Goal: Task Accomplishment & Management: Complete application form

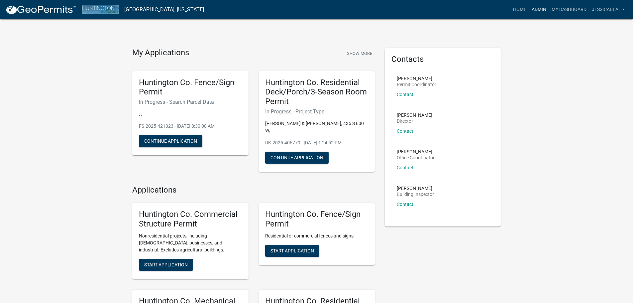
drag, startPoint x: 536, startPoint y: 9, endPoint x: 529, endPoint y: 11, distance: 7.0
click at [536, 9] on link "Admin" at bounding box center [539, 9] width 20 height 13
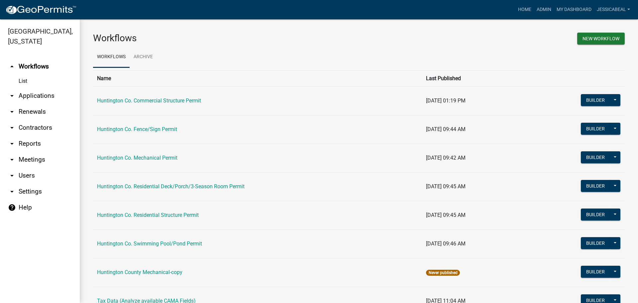
click at [37, 95] on link "arrow_drop_down Applications" at bounding box center [40, 96] width 80 height 16
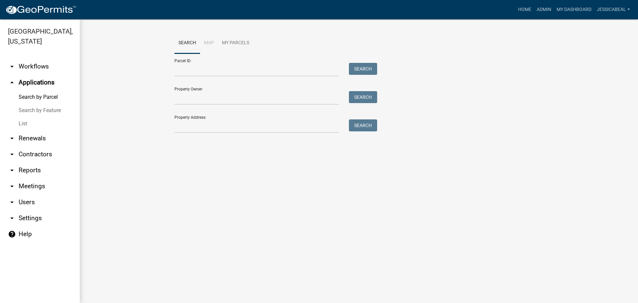
click at [27, 123] on link "List" at bounding box center [40, 123] width 80 height 13
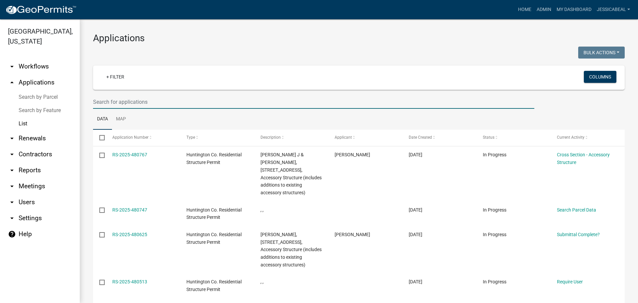
click at [107, 100] on input "text" at bounding box center [313, 102] width 441 height 14
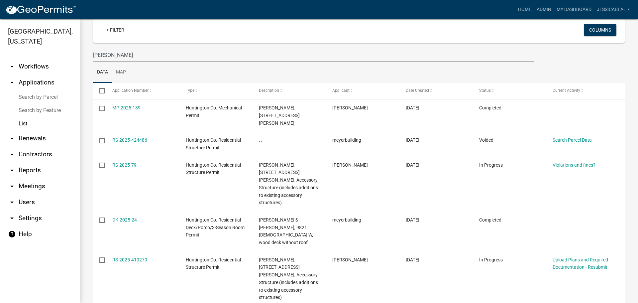
scroll to position [15, 0]
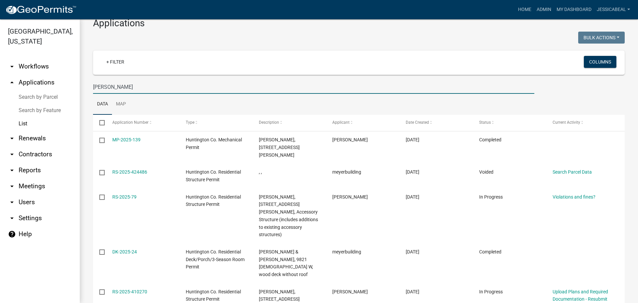
click at [135, 89] on input "meyer" at bounding box center [313, 87] width 441 height 14
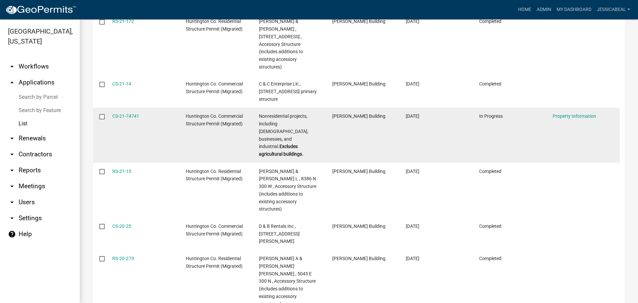
scroll to position [0, 0]
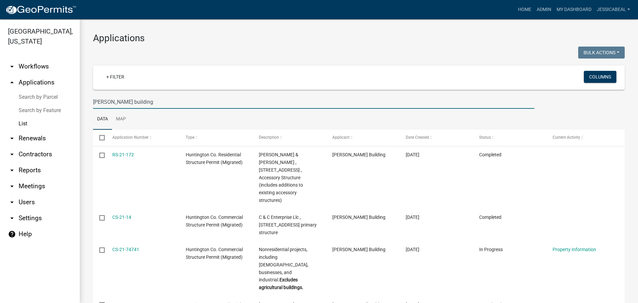
drag, startPoint x: 146, startPoint y: 103, endPoint x: 81, endPoint y: 100, distance: 65.8
type input "Meyer Building"
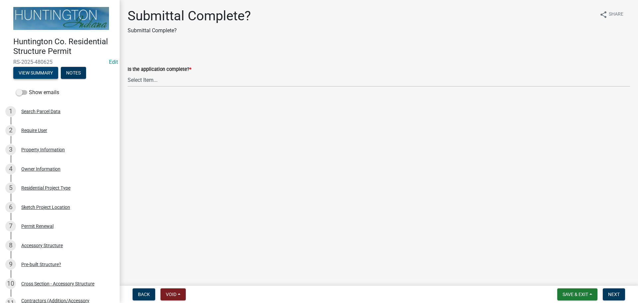
click at [34, 72] on button "View Summary" at bounding box center [35, 73] width 45 height 12
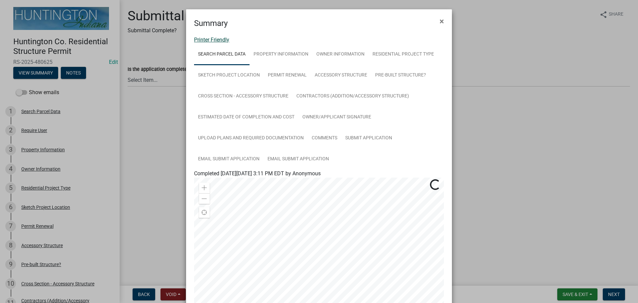
click at [202, 38] on link "Printer Friendly" at bounding box center [211, 40] width 35 height 6
click at [442, 19] on button "×" at bounding box center [441, 21] width 15 height 19
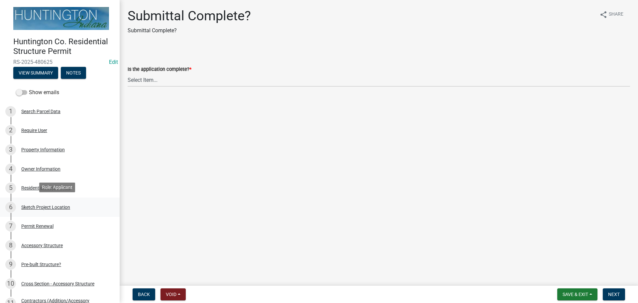
click at [44, 206] on div "Sketch Project Location" at bounding box center [45, 207] width 49 height 5
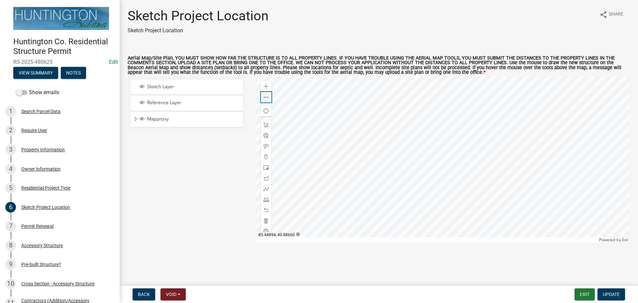
click at [265, 98] on span at bounding box center [265, 97] width 5 height 5
click at [263, 100] on span at bounding box center [265, 97] width 5 height 5
click at [263, 198] on span at bounding box center [265, 199] width 5 height 5
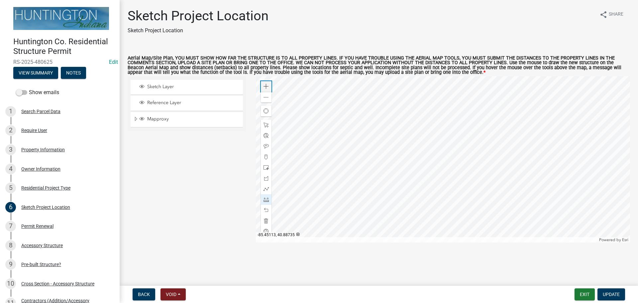
click at [265, 86] on span at bounding box center [265, 86] width 5 height 5
click at [437, 164] on div at bounding box center [443, 159] width 374 height 166
click at [401, 160] on div at bounding box center [443, 159] width 374 height 166
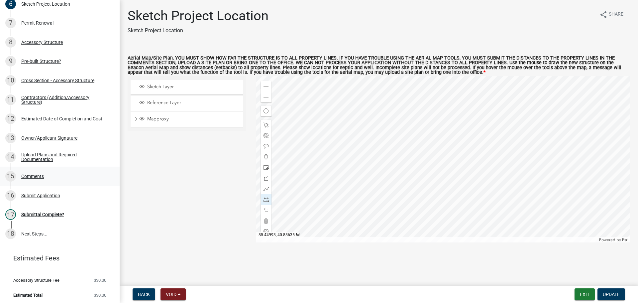
scroll to position [204, 0]
click at [30, 211] on div "Submittal Complete?" at bounding box center [42, 213] width 43 height 5
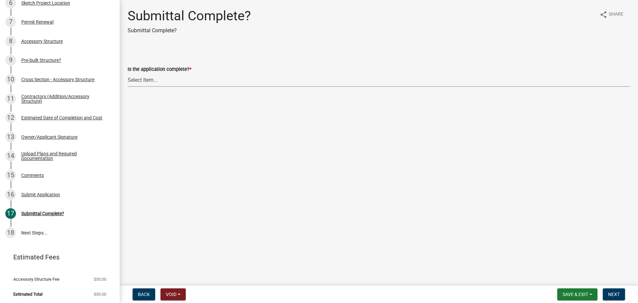
click at [148, 79] on select "Select Item... Yes No" at bounding box center [379, 80] width 502 height 14
click at [128, 73] on select "Select Item... Yes No" at bounding box center [379, 80] width 502 height 14
select select "7990632e-f909-4443-8832-e8f1fe700ef3"
click at [620, 293] on button "Next" at bounding box center [613, 294] width 22 height 12
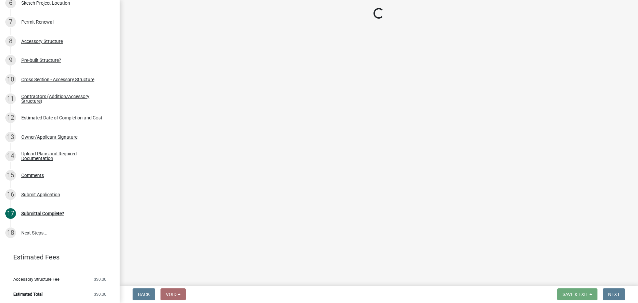
scroll to position [376, 0]
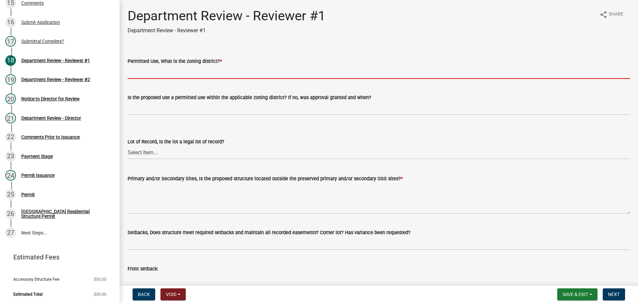
click at [176, 74] on input "Permitted Use, What is the zoning district? *" at bounding box center [379, 72] width 502 height 14
type input "Ag"
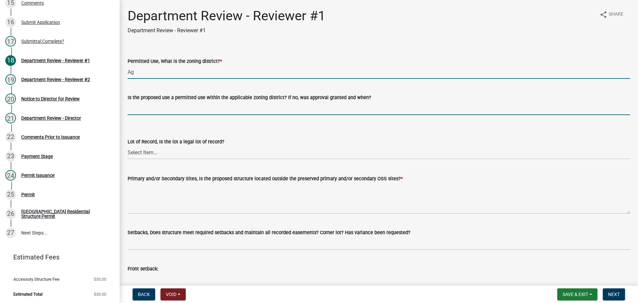
drag, startPoint x: 181, startPoint y: 104, endPoint x: 180, endPoint y: 111, distance: 7.0
click at [181, 104] on input "Is the proposed use a permitted use within the applicable zoning district? If n…" at bounding box center [379, 108] width 502 height 14
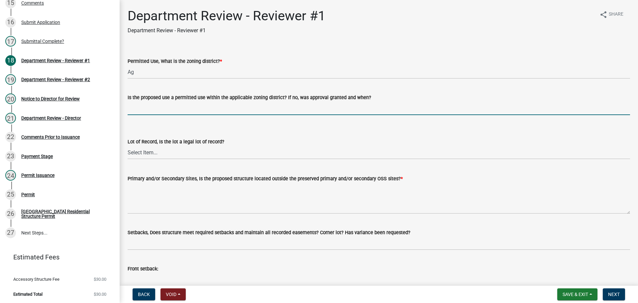
type input "yes"
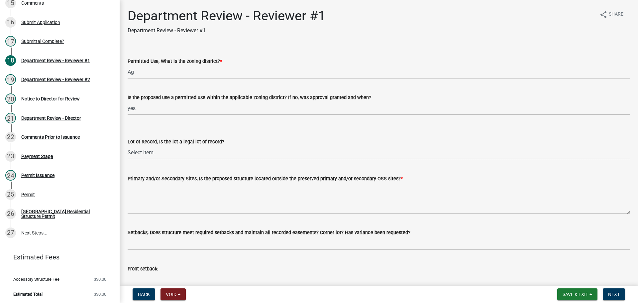
drag, startPoint x: 161, startPoint y: 148, endPoint x: 158, endPoint y: 158, distance: 10.5
click at [161, 148] on select "Select Item... Yes No" at bounding box center [379, 152] width 502 height 14
click at [128, 145] on select "Select Item... Yes No" at bounding box center [379, 152] width 502 height 14
select select "2b50337a-1d1c-4f6e-b6b1-3d95564f7ff5"
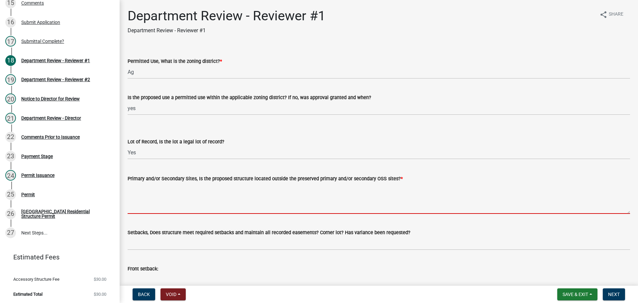
click at [147, 206] on textarea "Primary and/or Secondary Sites, Is the proposed structure located outside the p…" at bounding box center [379, 197] width 502 height 31
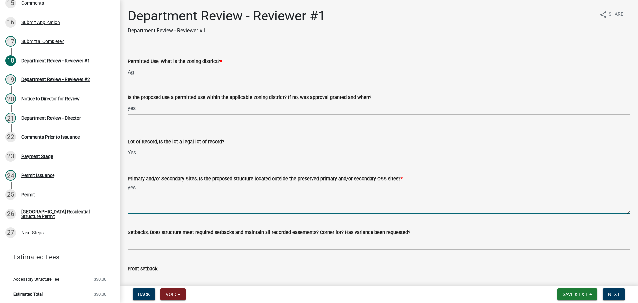
type textarea "yes"
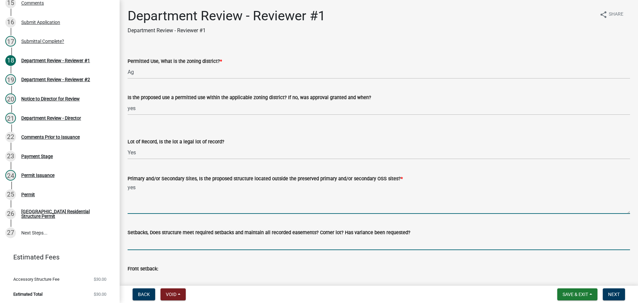
click at [147, 239] on input "Setbacks, Does structure meet required setbacks and maintain all recorded easem…" at bounding box center [379, 243] width 502 height 14
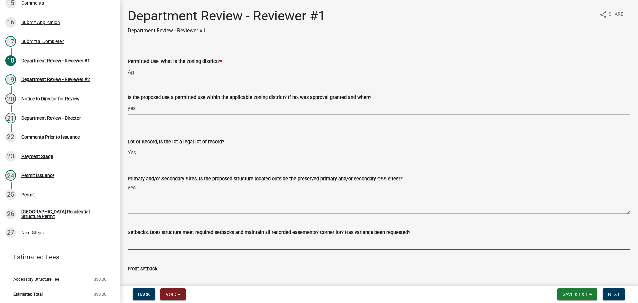
type input "yes"
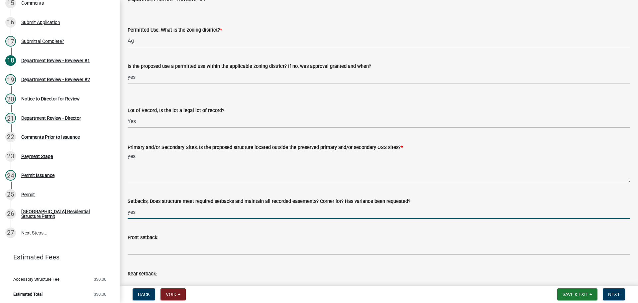
scroll to position [66, 0]
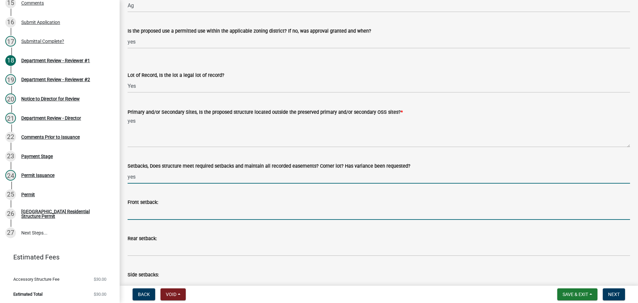
click at [156, 208] on input "Front setback:" at bounding box center [379, 213] width 502 height 14
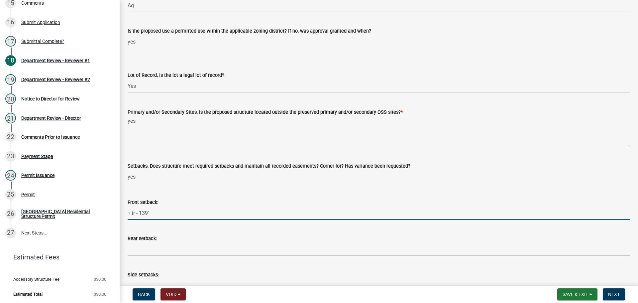
type input "+ ir - 139'"
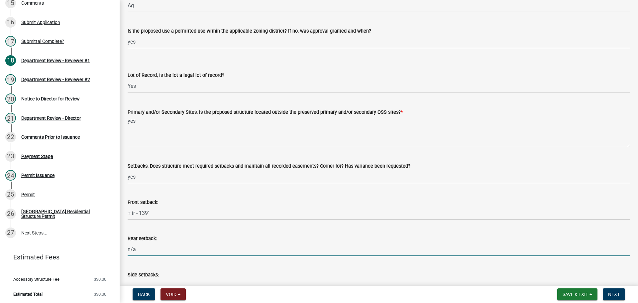
type input "n/a"
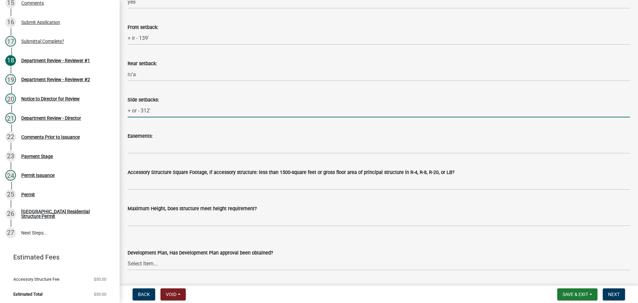
scroll to position [242, 0]
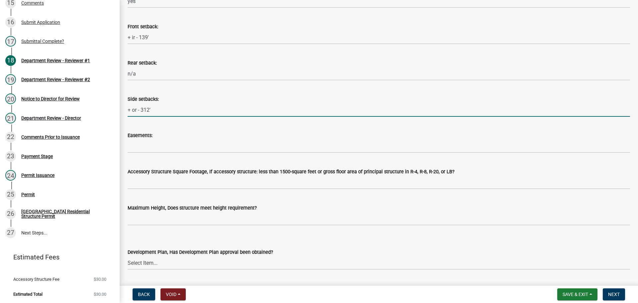
type input "+ or - 312'"
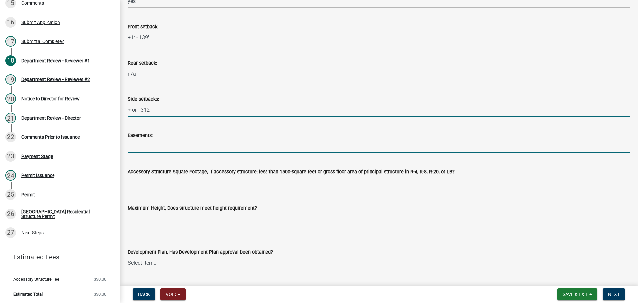
drag, startPoint x: 152, startPoint y: 147, endPoint x: 157, endPoint y: 147, distance: 5.3
click at [152, 147] on input "Easements:" at bounding box center [379, 146] width 502 height 14
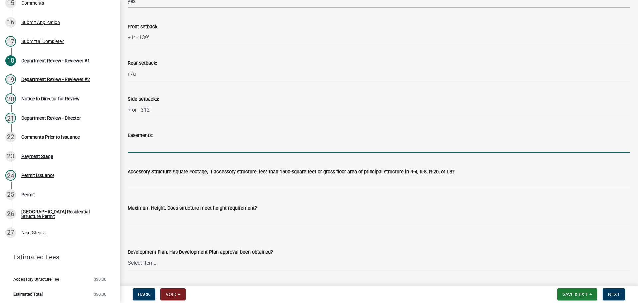
type input "n/a"
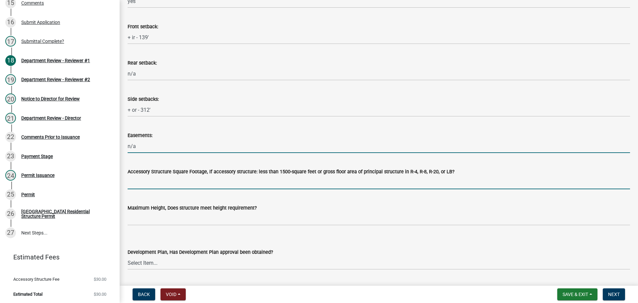
drag, startPoint x: 156, startPoint y: 177, endPoint x: 168, endPoint y: 189, distance: 16.4
click at [156, 177] on input "Accessory Structure Square Footage, If accessory structure: less than 1500-squa…" at bounding box center [379, 182] width 502 height 14
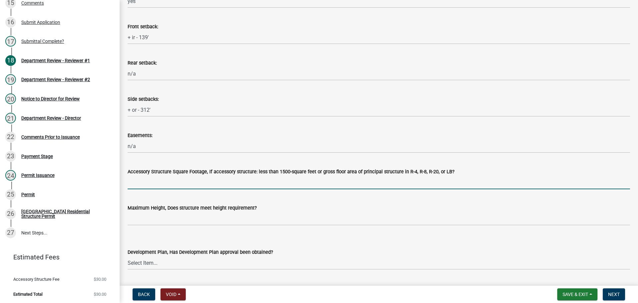
type input "n/a"
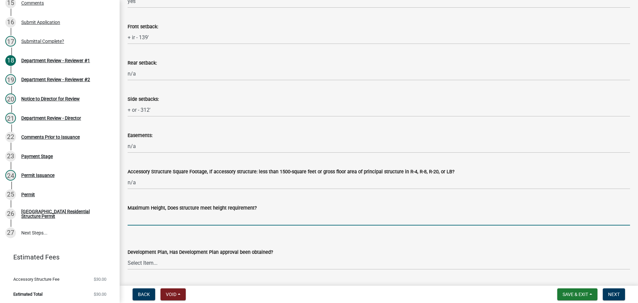
drag, startPoint x: 153, startPoint y: 217, endPoint x: 154, endPoint y: 229, distance: 12.0
click at [153, 217] on input "Maximum Height, Does structure meet height requirement?" at bounding box center [379, 219] width 502 height 14
type input "yes"
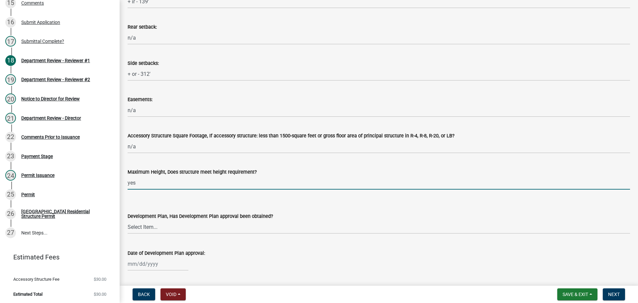
scroll to position [308, 0]
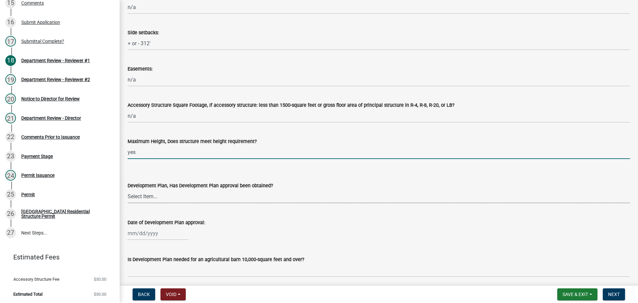
click at [150, 198] on select "Select Item... Yes No N/A" at bounding box center [379, 196] width 502 height 14
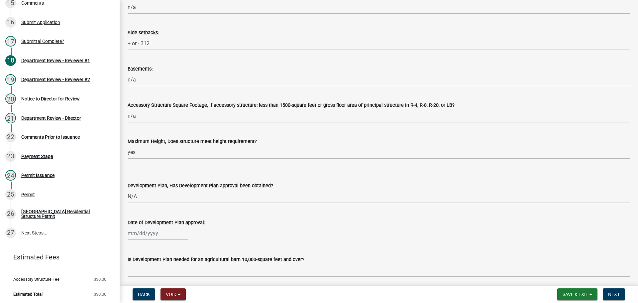
click at [128, 189] on select "Select Item... Yes No N/A" at bounding box center [379, 196] width 502 height 14
select select "674b3438-44d1-433f-a18e-9a900d807566"
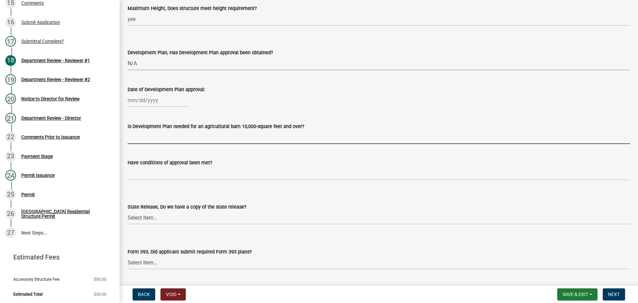
drag, startPoint x: 148, startPoint y: 136, endPoint x: 161, endPoint y: 143, distance: 14.7
click at [148, 136] on input "Is Development Plan needed for an agricultural barn 10,000-square feet and over?" at bounding box center [379, 137] width 502 height 14
type input "n/a"
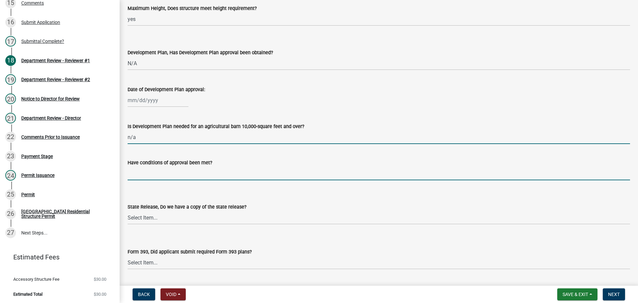
drag, startPoint x: 165, startPoint y: 171, endPoint x: 169, endPoint y: 174, distance: 5.3
click at [165, 171] on input "Have conditions of approval been met?" at bounding box center [379, 173] width 502 height 14
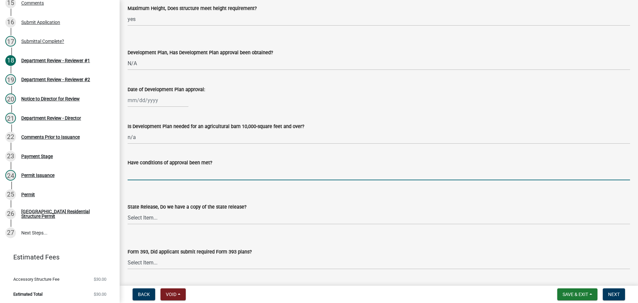
type input "n/a"
click at [147, 219] on select "Select Item... Yes No N/A" at bounding box center [379, 218] width 502 height 14
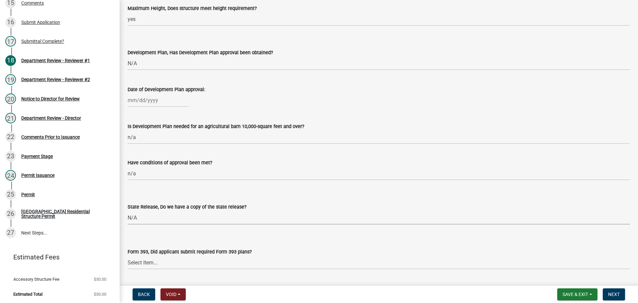
click at [128, 211] on select "Select Item... Yes No N/A" at bounding box center [379, 218] width 502 height 14
select select "d625d8e2-c016-4fa4-b697-cc01dbb75373"
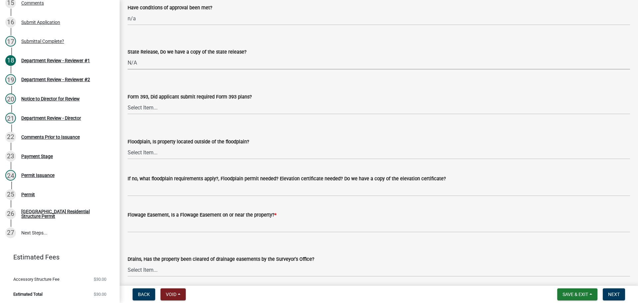
scroll to position [607, 0]
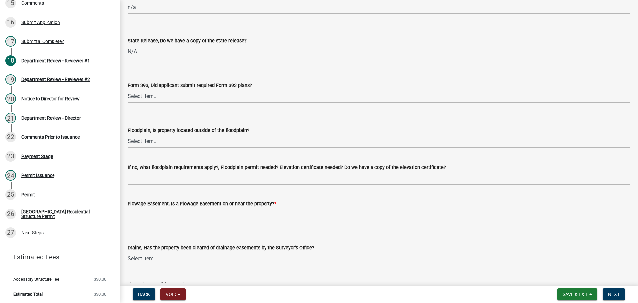
click at [138, 98] on select "Select Item... Yes No N/A" at bounding box center [379, 96] width 502 height 14
click at [128, 89] on select "Select Item... Yes No N/A" at bounding box center [379, 96] width 502 height 14
select select "220652cf-f23d-4527-9188-e71e6281c1f5"
click at [139, 141] on select "Select Item... Yes No" at bounding box center [379, 141] width 502 height 14
click at [128, 134] on select "Select Item... Yes No" at bounding box center [379, 141] width 502 height 14
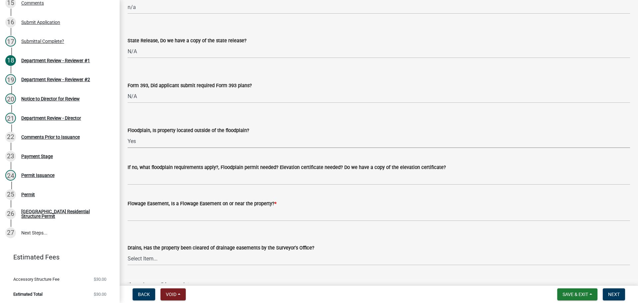
select select "5ad78b45-2880-474c-97ef-2440aa75ee84"
click at [139, 185] on wm-data-entity-input "If no, what floodplain requirements apply?, Floodplain permit needed? Elevation…" at bounding box center [379, 172] width 502 height 36
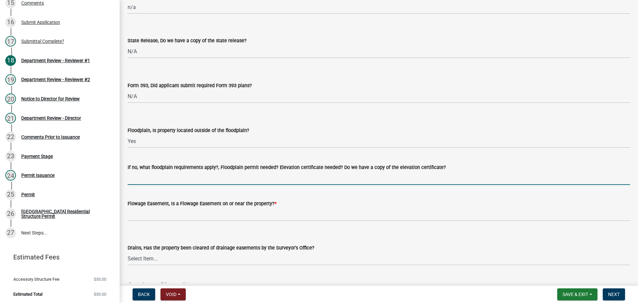
drag, startPoint x: 140, startPoint y: 181, endPoint x: 158, endPoint y: 186, distance: 18.6
click at [140, 181] on input "If no, what floodplain requirements apply?, Floodplain permit needed? Elevation…" at bounding box center [379, 178] width 502 height 14
type input "n/a"
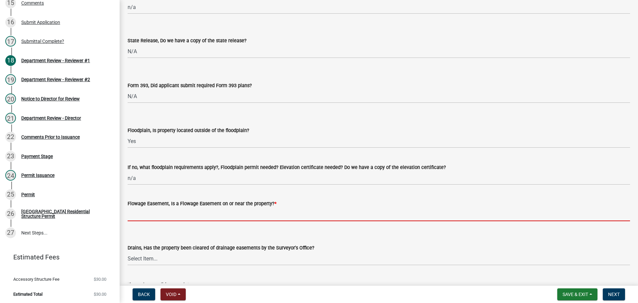
drag, startPoint x: 154, startPoint y: 216, endPoint x: 159, endPoint y: 224, distance: 9.7
click at [154, 216] on input "Flowage Easement, Is a Flowage Easement on or near the property? *" at bounding box center [379, 214] width 502 height 14
type input "no"
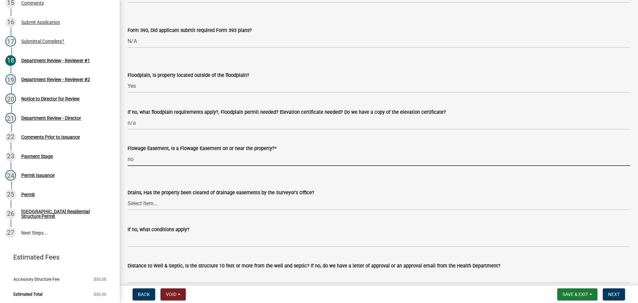
scroll to position [773, 0]
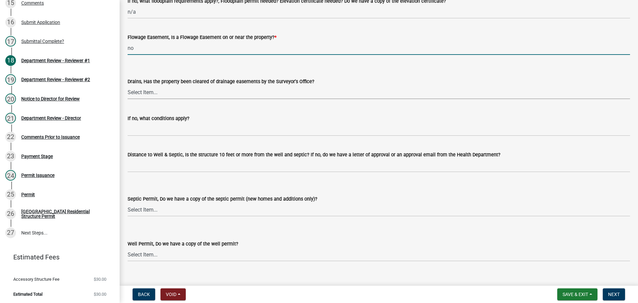
click at [141, 90] on select "Select Item... Yes No" at bounding box center [379, 92] width 502 height 14
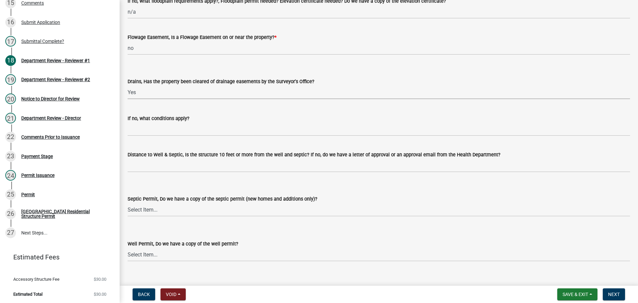
click at [128, 85] on select "Select Item... Yes No" at bounding box center [379, 92] width 502 height 14
select select "aa299abd-59e4-4841-82bd-632f03f187ef"
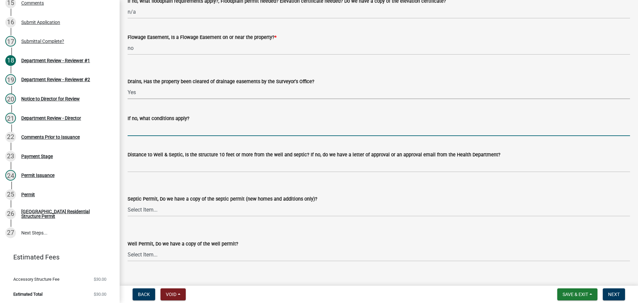
drag, startPoint x: 142, startPoint y: 131, endPoint x: 145, endPoint y: 133, distance: 3.6
click at [142, 131] on input "If no, what conditions apply?" at bounding box center [379, 129] width 502 height 14
type input "n/a"
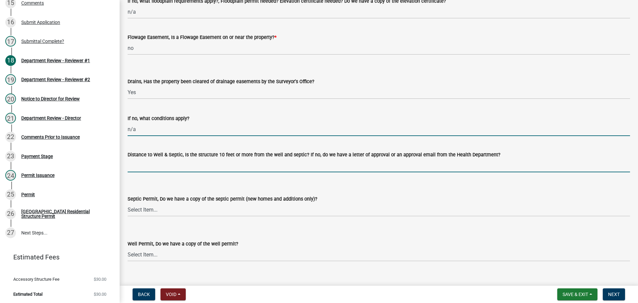
click at [167, 159] on input "Distance to Well & Septic, Is the structure 10 feet or more from the well and s…" at bounding box center [379, 165] width 502 height 14
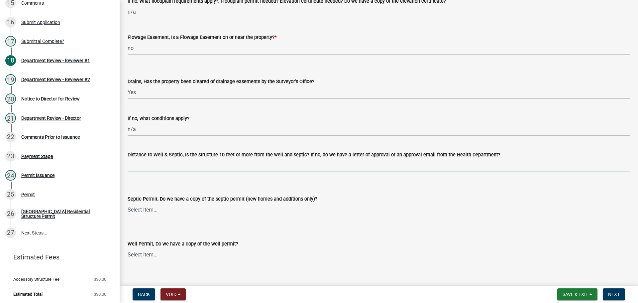
type input "yes per applicant"
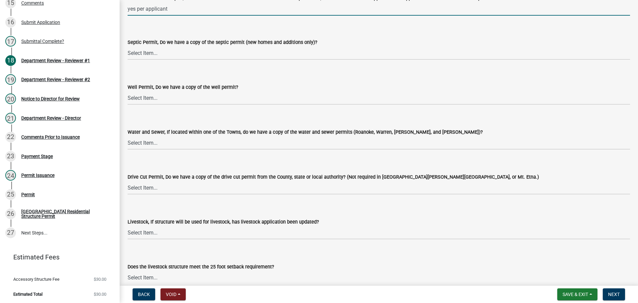
scroll to position [939, 0]
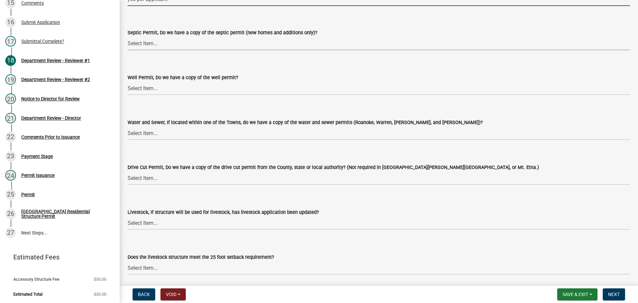
click at [160, 39] on select "Select Item... Yes No N/A" at bounding box center [379, 44] width 502 height 14
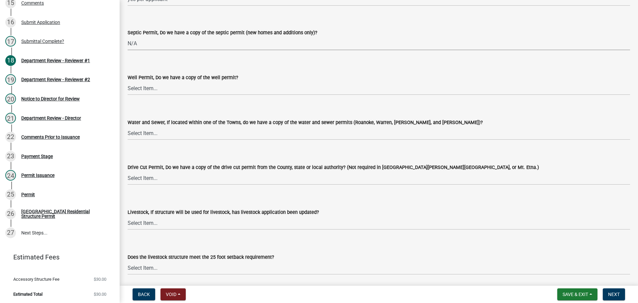
click at [128, 37] on select "Select Item... Yes No N/A" at bounding box center [379, 44] width 502 height 14
select select "9e915027-22d8-4398-b0f5-e3cf97d893e0"
click at [154, 90] on select "Select Item... Yes No N/A" at bounding box center [379, 88] width 502 height 14
click at [128, 81] on select "Select Item... Yes No N/A" at bounding box center [379, 88] width 502 height 14
select select "2c91b07e-37d9-4ec5-b504-47058404e578"
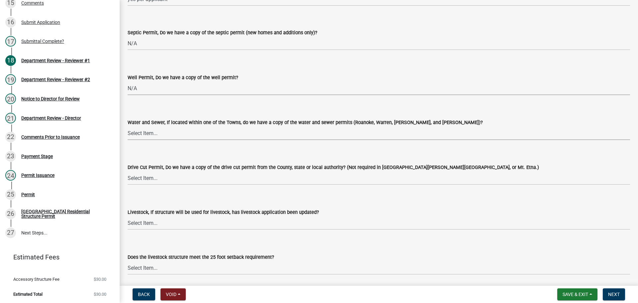
click at [143, 129] on select "Select Item... Yes No N/A" at bounding box center [379, 133] width 502 height 14
click at [128, 126] on select "Select Item... Yes No N/A" at bounding box center [379, 133] width 502 height 14
select select "d6bfa9ee-3bd9-4f2b-bea1-0bf2a35e48f8"
click at [151, 182] on select "Select Item... Yes No N/A" at bounding box center [379, 178] width 502 height 14
click at [128, 171] on select "Select Item... Yes No N/A" at bounding box center [379, 178] width 502 height 14
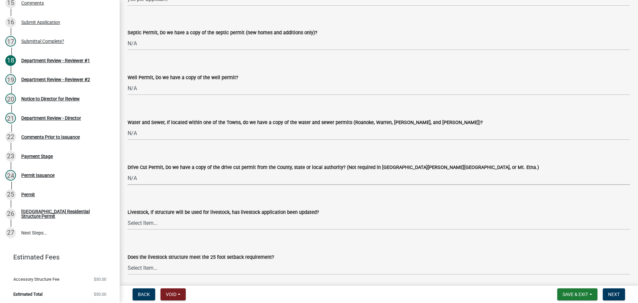
select select "e1967740-c41b-4de5-b294-b9bc371f9c7c"
click at [151, 219] on select "Select Item... Yes No N/A" at bounding box center [379, 223] width 502 height 14
click at [128, 216] on select "Select Item... Yes No N/A" at bounding box center [379, 223] width 502 height 14
select select "4095ee07-1040-41d6-85c6-c6be8bf6c85e"
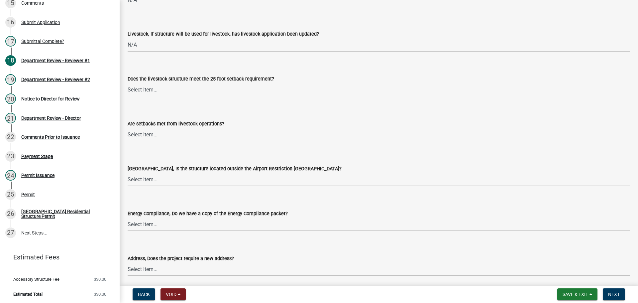
scroll to position [1138, 0]
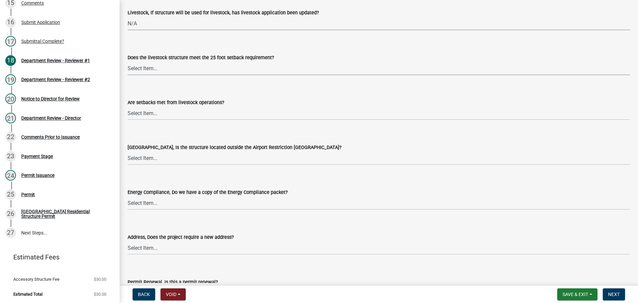
click at [144, 64] on select "Select Item... Yes No N/A" at bounding box center [379, 68] width 502 height 14
click at [128, 61] on select "Select Item... Yes No N/A" at bounding box center [379, 68] width 502 height 14
select select "87343147-211b-4763-93bb-8b2ee6155afc"
click at [144, 114] on select "Select Item... Yes No" at bounding box center [379, 113] width 502 height 14
click at [128, 106] on select "Select Item... Yes No" at bounding box center [379, 113] width 502 height 14
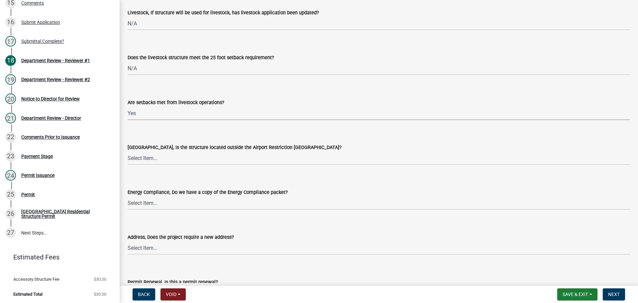
select select "a533f136-47b9-4377-857f-add42c7a7ee1"
click at [134, 166] on wm-data-entity-input "Airport Overlay District, Is the structure located outside the Airport Restrict…" at bounding box center [379, 148] width 502 height 45
click at [134, 160] on select "Select Item... Yes No" at bounding box center [379, 158] width 502 height 14
click at [128, 151] on select "Select Item... Yes No" at bounding box center [379, 158] width 502 height 14
select select "3c66432b-8bb8-4124-90df-d6035d4b372c"
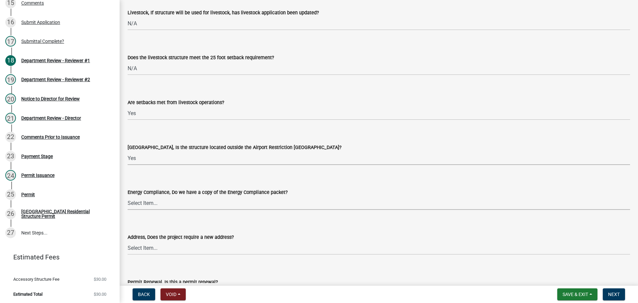
drag, startPoint x: 135, startPoint y: 197, endPoint x: 137, endPoint y: 209, distance: 11.4
click at [135, 197] on select "Select Item... Yes No N/A" at bounding box center [379, 203] width 502 height 14
click at [128, 196] on select "Select Item... Yes No N/A" at bounding box center [379, 203] width 502 height 14
select select "eefb9dc7-f8b2-40a4-9773-3ac47aeffb04"
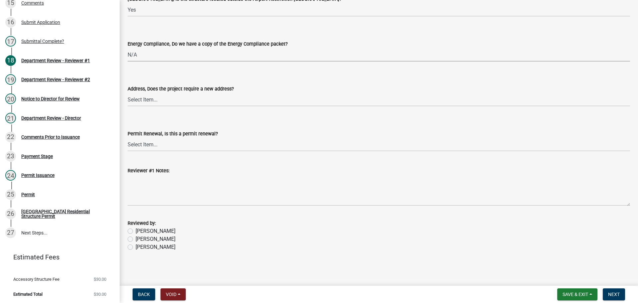
click at [135, 236] on label "Jessica" at bounding box center [155, 239] width 40 height 8
click at [135, 236] on input "Jessica" at bounding box center [137, 237] width 4 height 4
radio input "true"
click at [610, 293] on span "Next" at bounding box center [614, 293] width 12 height 5
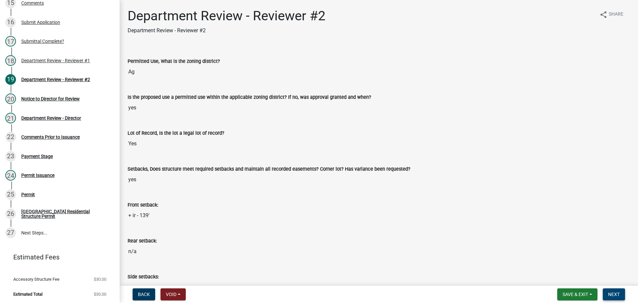
click at [610, 293] on span "Next" at bounding box center [614, 293] width 12 height 5
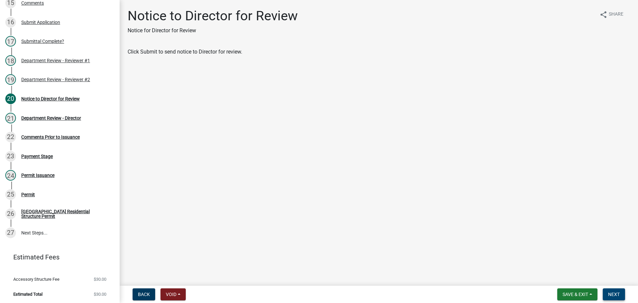
click at [610, 293] on span "Next" at bounding box center [614, 293] width 12 height 5
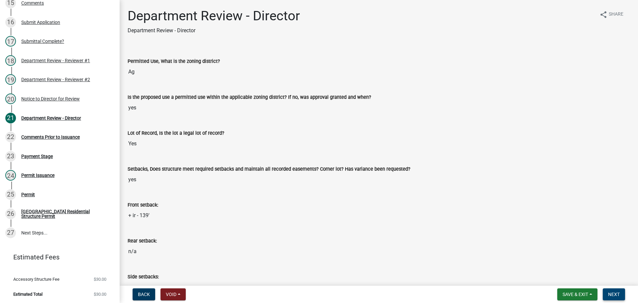
click at [610, 293] on span "Next" at bounding box center [614, 293] width 12 height 5
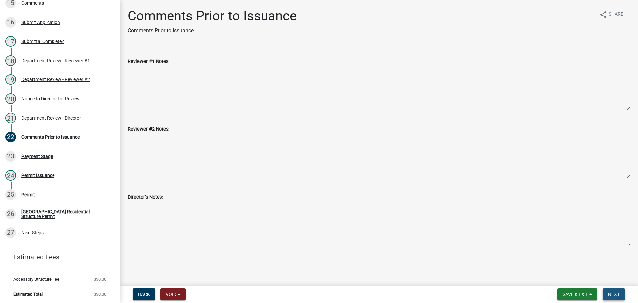
click at [610, 291] on button "Next" at bounding box center [613, 294] width 22 height 12
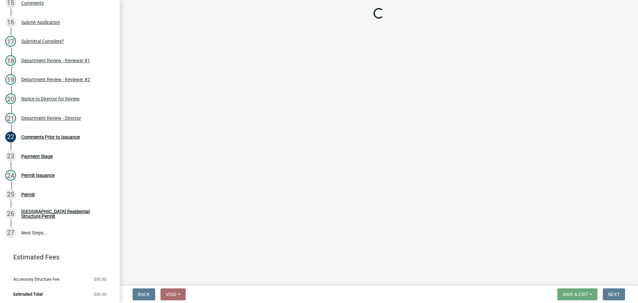
select select "3: 3"
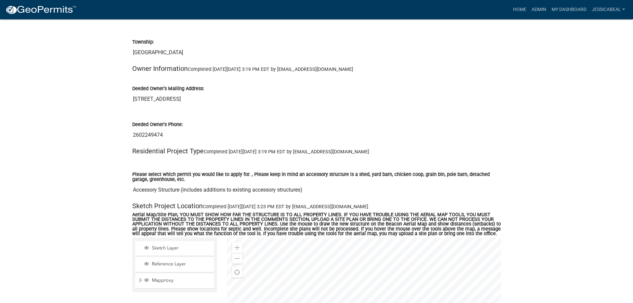
scroll to position [565, 0]
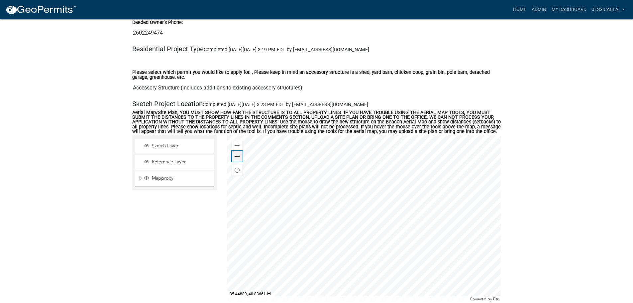
click at [239, 159] on span at bounding box center [236, 156] width 5 height 5
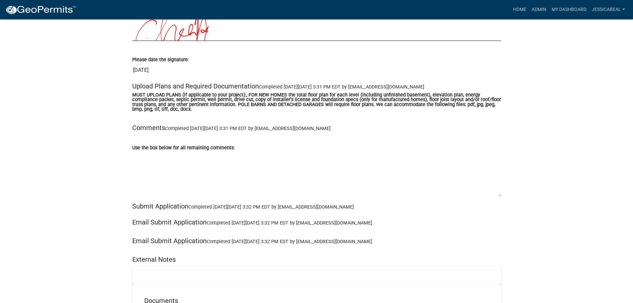
scroll to position [2789, 0]
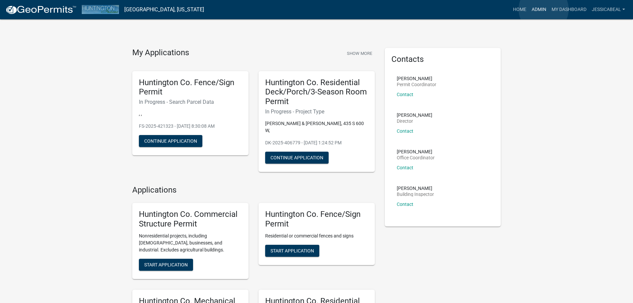
click at [543, 9] on link "Admin" at bounding box center [539, 9] width 20 height 13
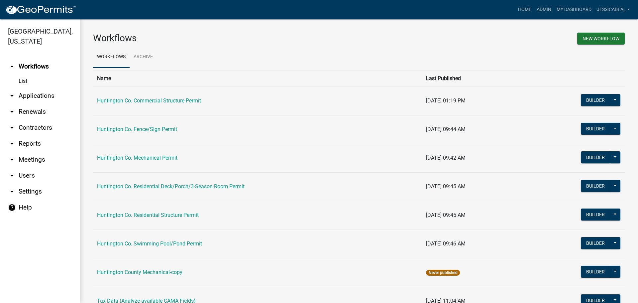
click at [30, 98] on link "arrow_drop_down Applications" at bounding box center [40, 96] width 80 height 16
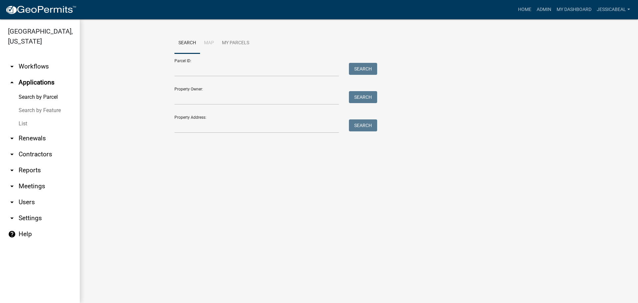
click at [20, 123] on link "List" at bounding box center [40, 123] width 80 height 13
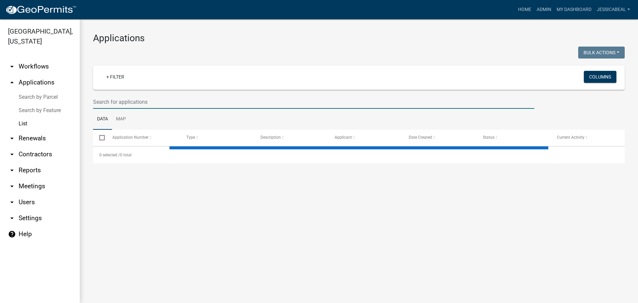
click at [116, 102] on input "text" at bounding box center [313, 102] width 441 height 14
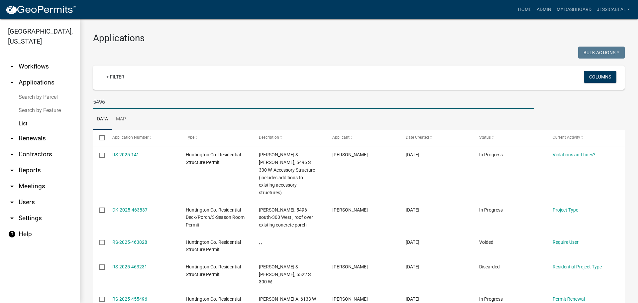
type input "5496"
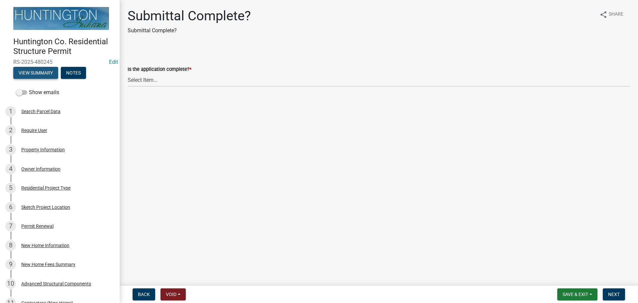
click at [33, 73] on button "View Summary" at bounding box center [35, 73] width 45 height 12
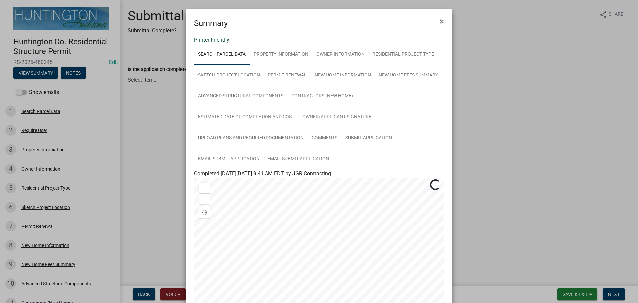
click at [207, 41] on link "Printer Friendly" at bounding box center [211, 40] width 35 height 6
drag, startPoint x: 443, startPoint y: 22, endPoint x: 415, endPoint y: 29, distance: 28.2
click at [443, 22] on button "×" at bounding box center [441, 21] width 15 height 19
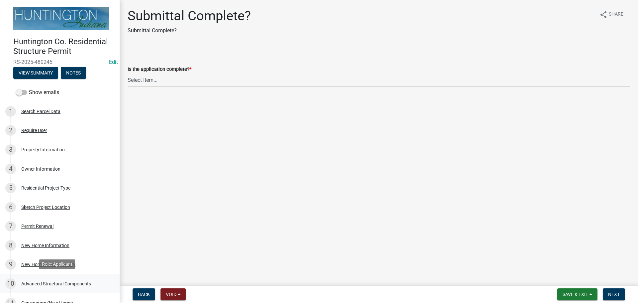
click at [41, 285] on div "10 Advanced Structural Components" at bounding box center [57, 283] width 104 height 11
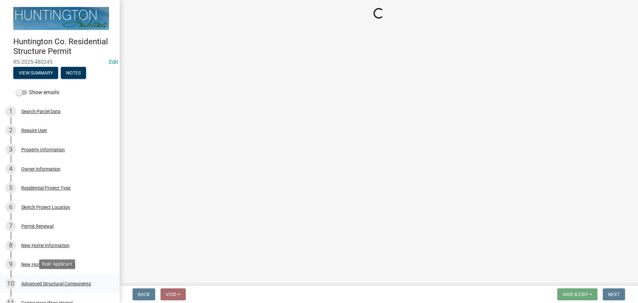
select select "969b3812-a697-4f96-8ebc-392571e88d14"
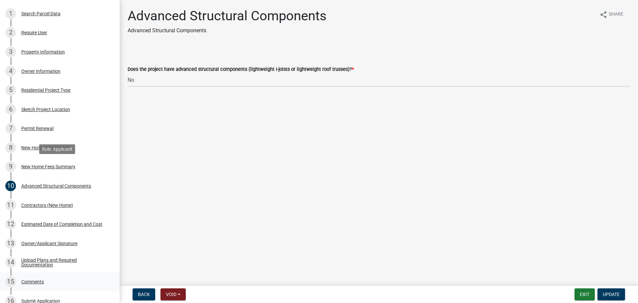
scroll to position [166, 0]
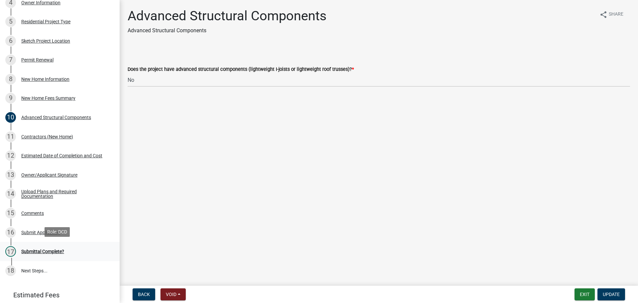
click at [28, 255] on div "17 Submittal Complete?" at bounding box center [57, 251] width 104 height 11
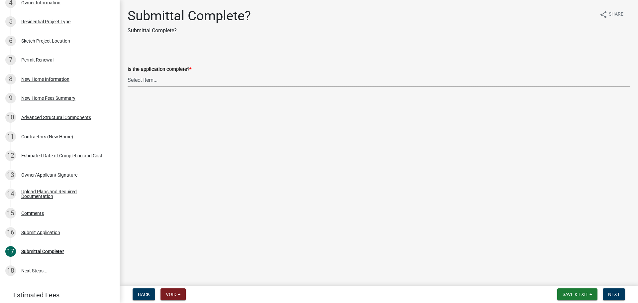
drag, startPoint x: 157, startPoint y: 77, endPoint x: 152, endPoint y: 86, distance: 10.8
click at [157, 77] on select "Select Item... Yes No" at bounding box center [379, 80] width 502 height 14
click at [128, 73] on select "Select Item... Yes No" at bounding box center [379, 80] width 502 height 14
select select "315ce2df-ff16-4327-84fc-1d1503341e6e"
click at [605, 290] on button "Next" at bounding box center [613, 294] width 22 height 12
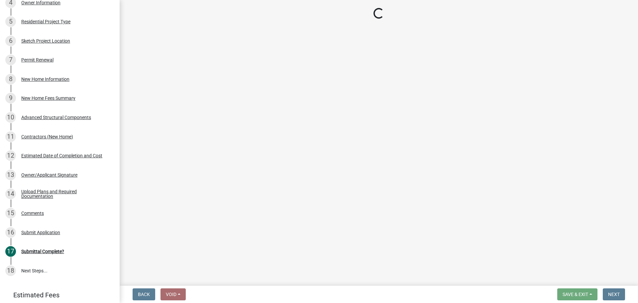
scroll to position [415, 0]
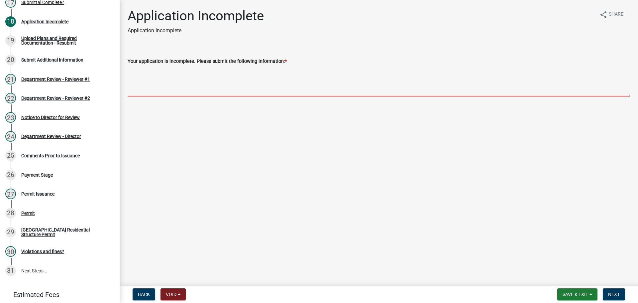
click at [152, 89] on textarea "Your application is incomplete. Please submit the following information: *" at bounding box center [379, 80] width 502 height 31
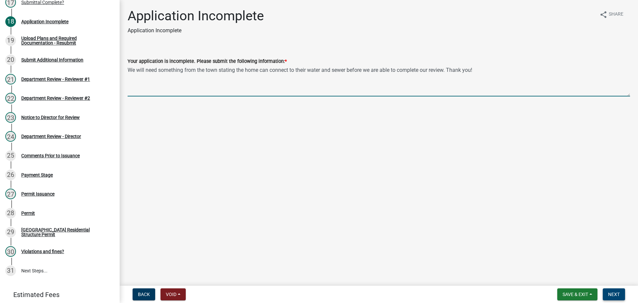
type textarea "We will need something from the town stating the home can connect to their wate…"
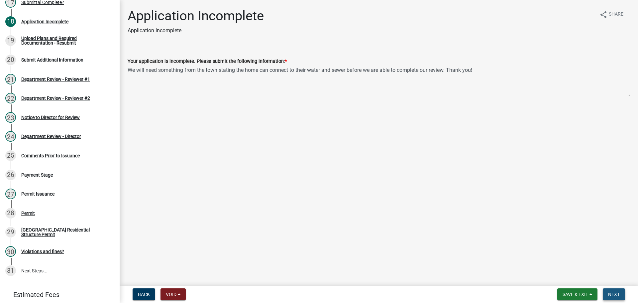
click at [613, 296] on span "Next" at bounding box center [614, 293] width 12 height 5
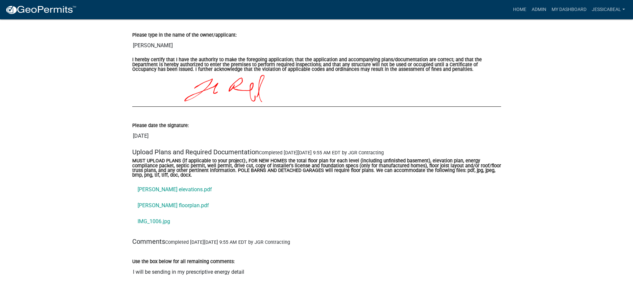
scroll to position [2325, 0]
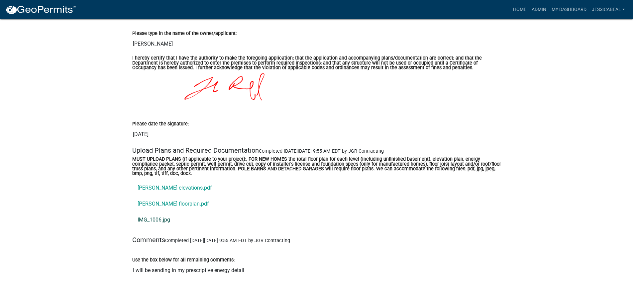
click at [151, 213] on link "IMG_1006.jpg" at bounding box center [316, 220] width 369 height 16
click at [161, 201] on link "[PERSON_NAME] floorplan.pdf" at bounding box center [316, 204] width 369 height 16
click at [165, 182] on link "[PERSON_NAME] elevations.pdf" at bounding box center [316, 188] width 369 height 16
click at [157, 219] on link "IMG_1006.jpg" at bounding box center [316, 220] width 369 height 16
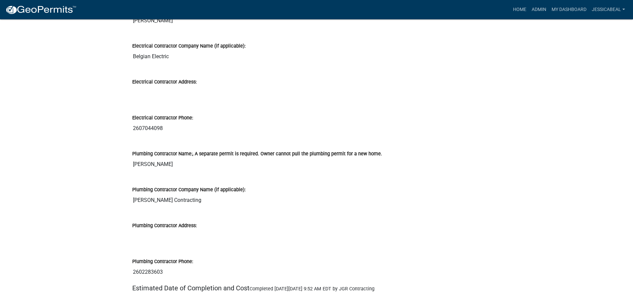
scroll to position [1959, 0]
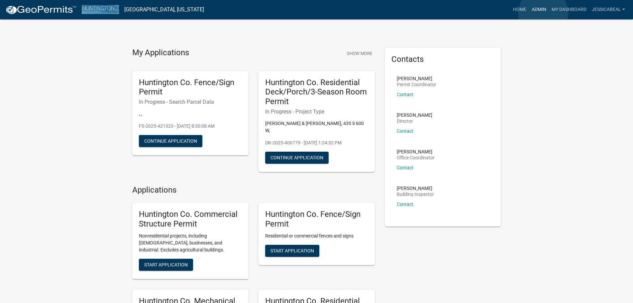
click at [543, 13] on link "Admin" at bounding box center [539, 9] width 20 height 13
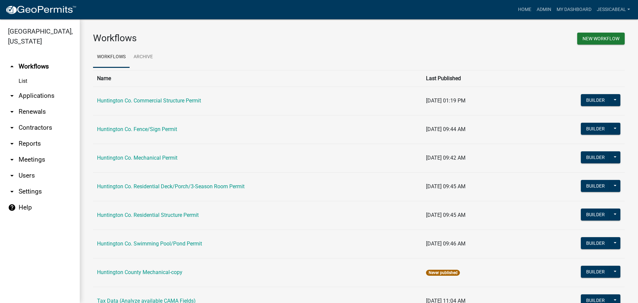
click at [37, 92] on link "arrow_drop_down Applications" at bounding box center [40, 96] width 80 height 16
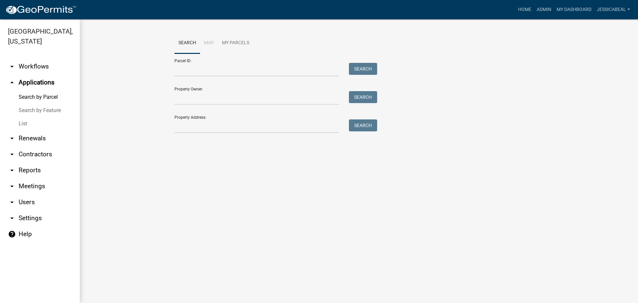
click at [28, 125] on link "List" at bounding box center [40, 123] width 80 height 13
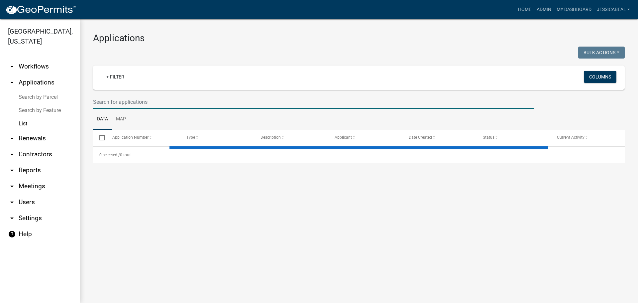
click at [105, 102] on input "text" at bounding box center [313, 102] width 441 height 14
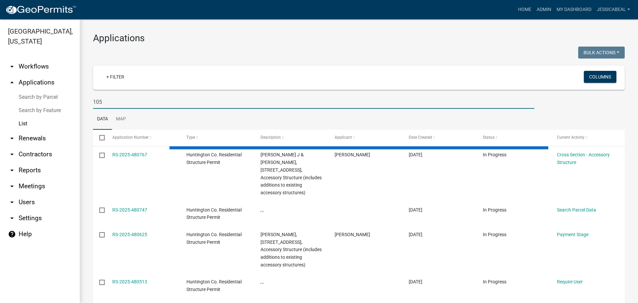
type input "1054"
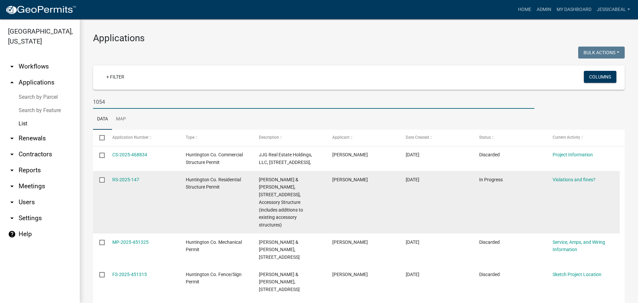
scroll to position [33, 0]
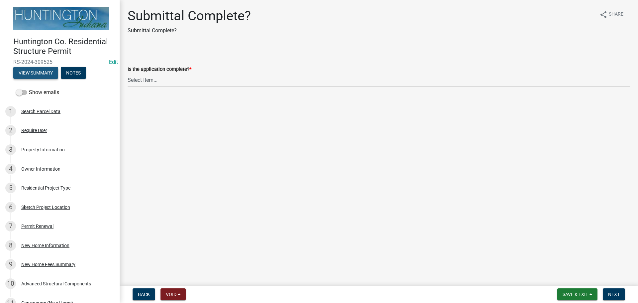
click at [28, 75] on button "View Summary" at bounding box center [35, 73] width 45 height 12
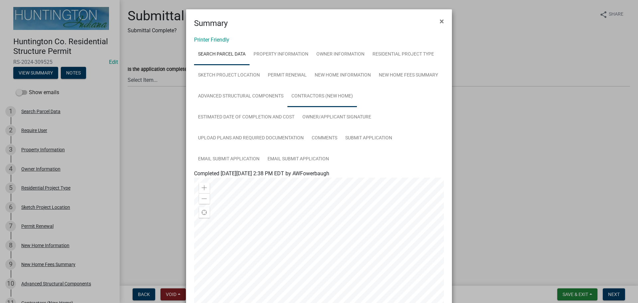
click at [304, 96] on link "Contractors (New Home)" at bounding box center [321, 96] width 69 height 21
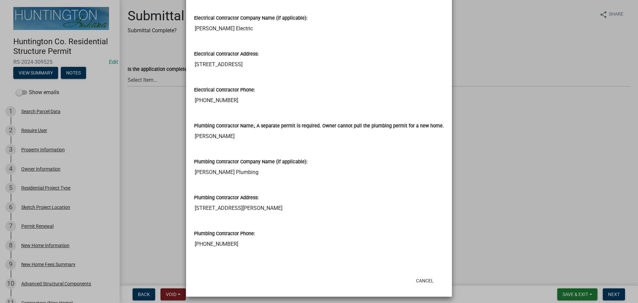
scroll to position [355, 0]
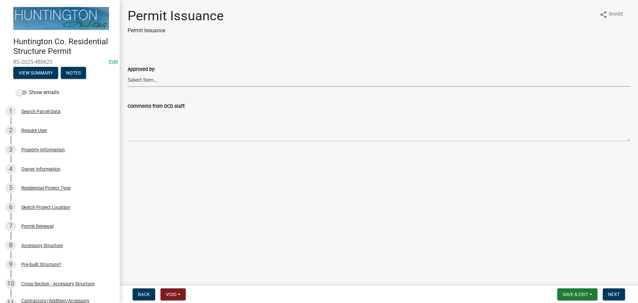
click at [154, 81] on select "Select Item... [PERSON_NAME] [PERSON_NAME] [PERSON_NAME] [PERSON_NAME]" at bounding box center [379, 80] width 502 height 14
click at [128, 73] on select "Select Item... [PERSON_NAME] [PERSON_NAME] [PERSON_NAME] [PERSON_NAME]" at bounding box center [379, 80] width 502 height 14
select select "cc8bb435-ea07-44aa-b5a4-aff1abb1e5ec"
click at [606, 291] on button "Next" at bounding box center [613, 294] width 22 height 12
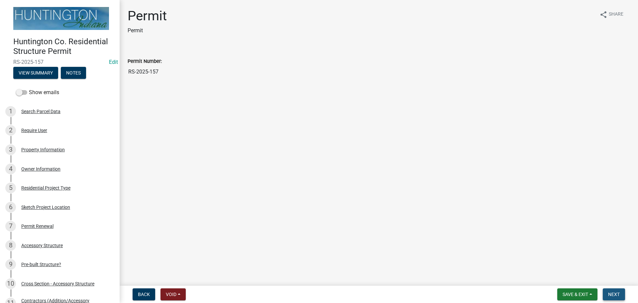
click at [606, 291] on button "Next" at bounding box center [613, 294] width 22 height 12
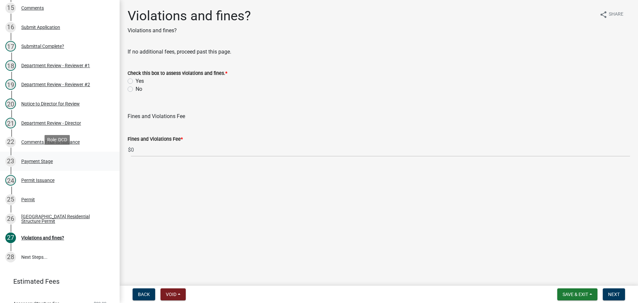
scroll to position [395, 0]
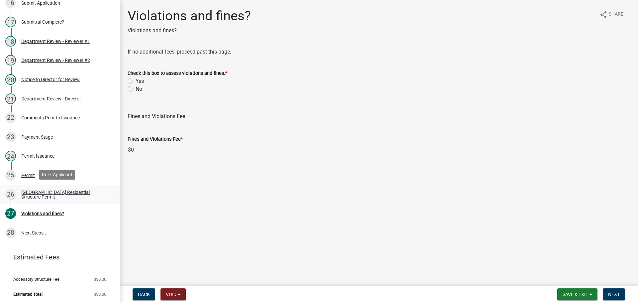
click at [41, 190] on div "[GEOGRAPHIC_DATA] Residential Structure Permit" at bounding box center [65, 194] width 88 height 9
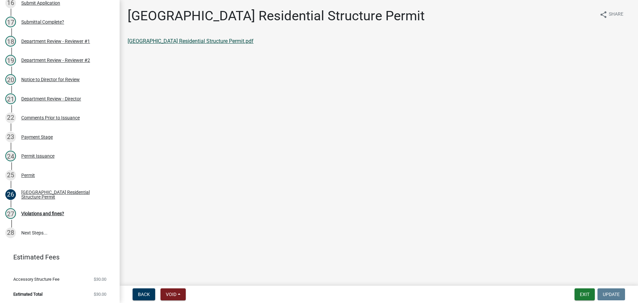
click at [156, 39] on link "[GEOGRAPHIC_DATA] Residential Structure Permit.pdf" at bounding box center [191, 41] width 126 height 6
